Goal: Task Accomplishment & Management: Use online tool/utility

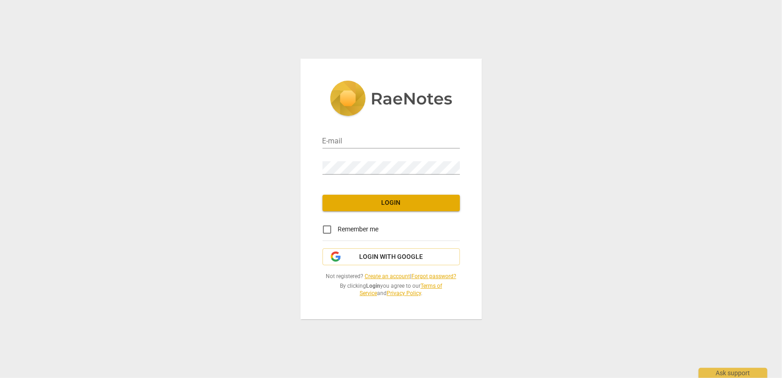
type input "[EMAIL_ADDRESS][DOMAIN_NAME]"
click at [392, 200] on span "Login" at bounding box center [391, 202] width 123 height 9
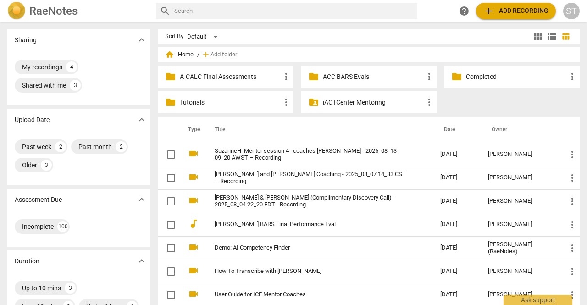
click at [508, 9] on span "add Add recording" at bounding box center [515, 10] width 65 height 11
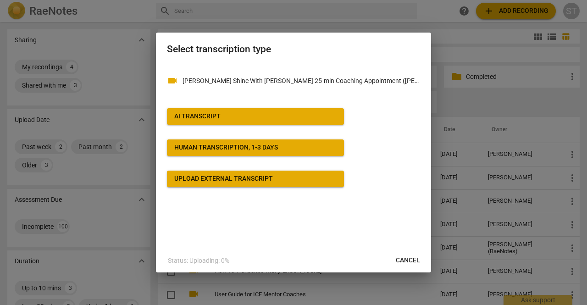
click at [251, 115] on span "AI Transcript" at bounding box center [255, 116] width 162 height 9
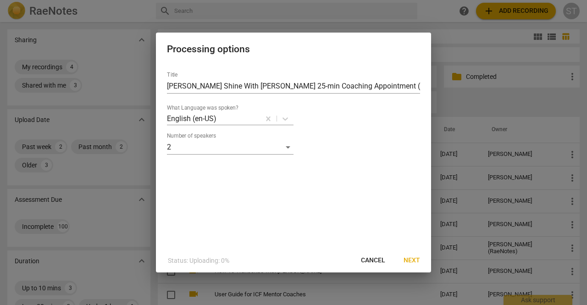
click at [413, 260] on span "Next" at bounding box center [411, 260] width 16 height 9
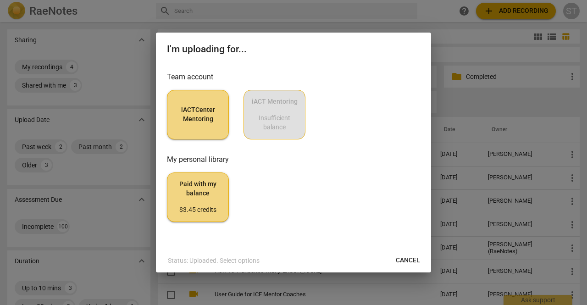
click at [189, 117] on span "iACTCenter Mentoring" at bounding box center [198, 114] width 46 height 18
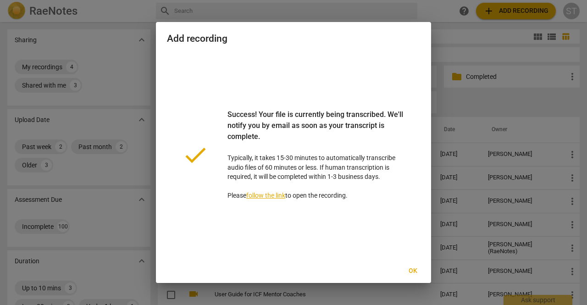
click at [412, 269] on span "Ok" at bounding box center [412, 270] width 15 height 9
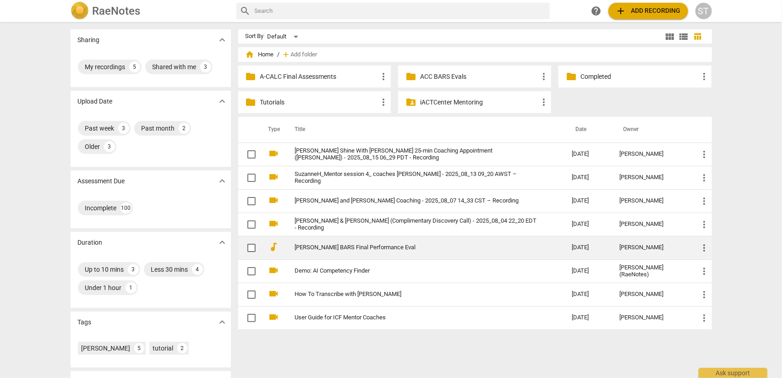
click at [316, 247] on link "[PERSON_NAME] BARS Final Performance Eval" at bounding box center [417, 247] width 244 height 7
